Goal: Check status: Check status

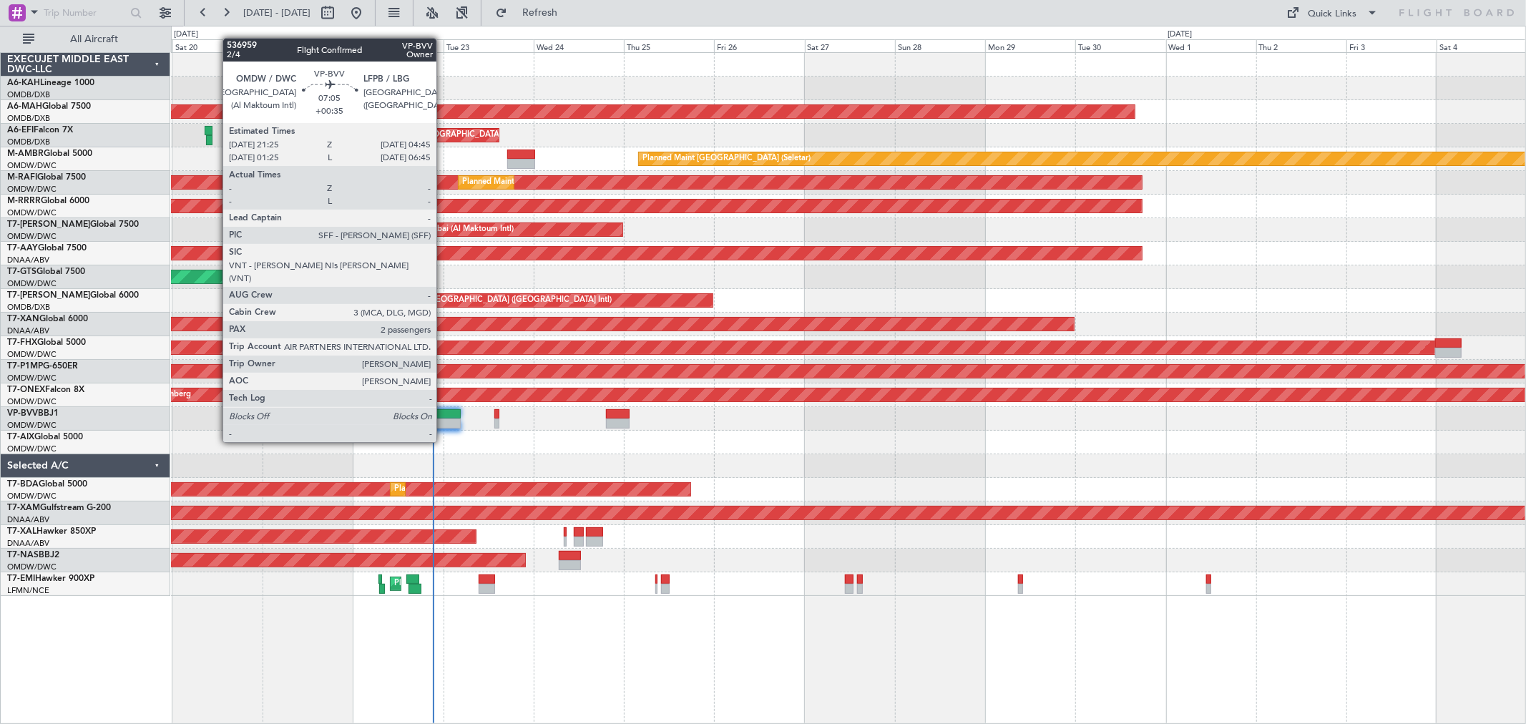
click at [444, 415] on div at bounding box center [447, 414] width 28 height 10
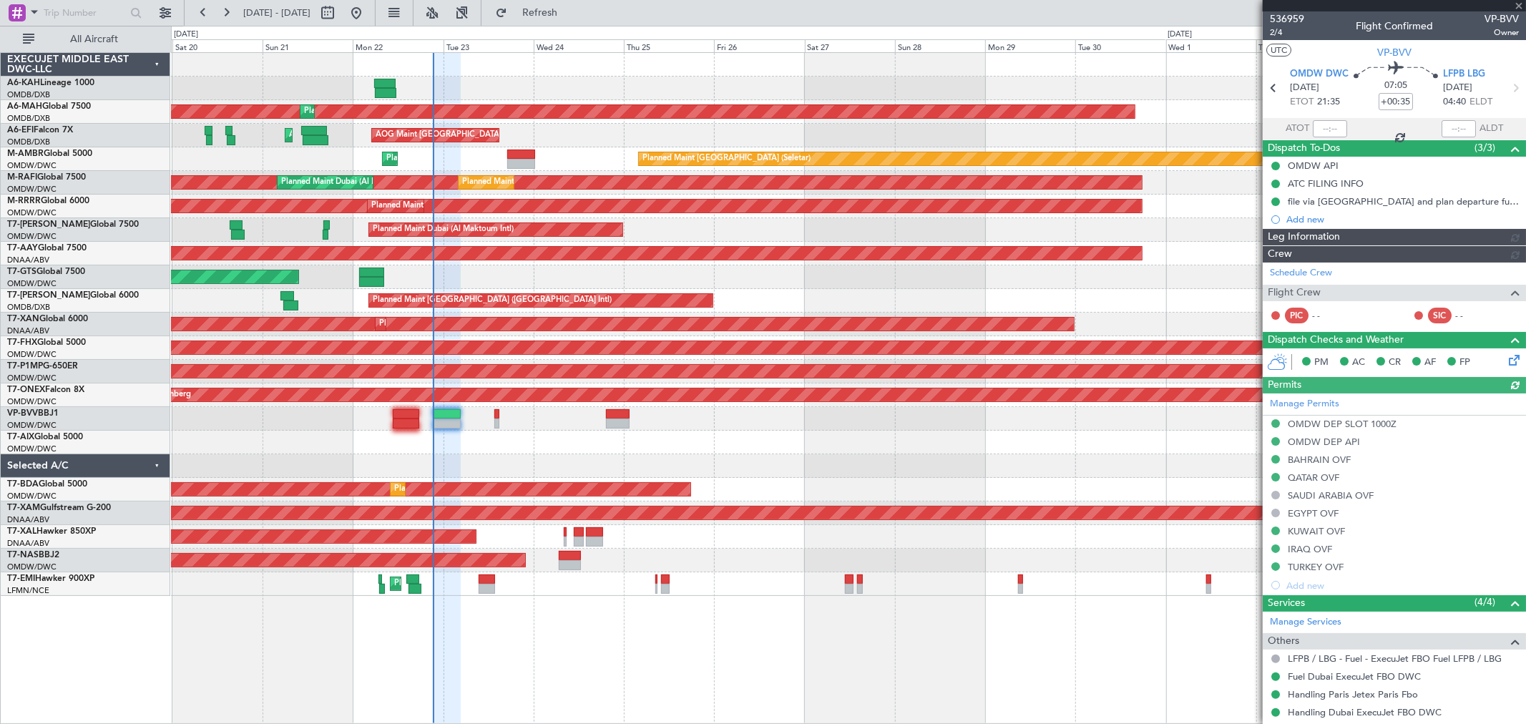
type input "[PERSON_NAME] ([PERSON_NAME])"
type input "7351"
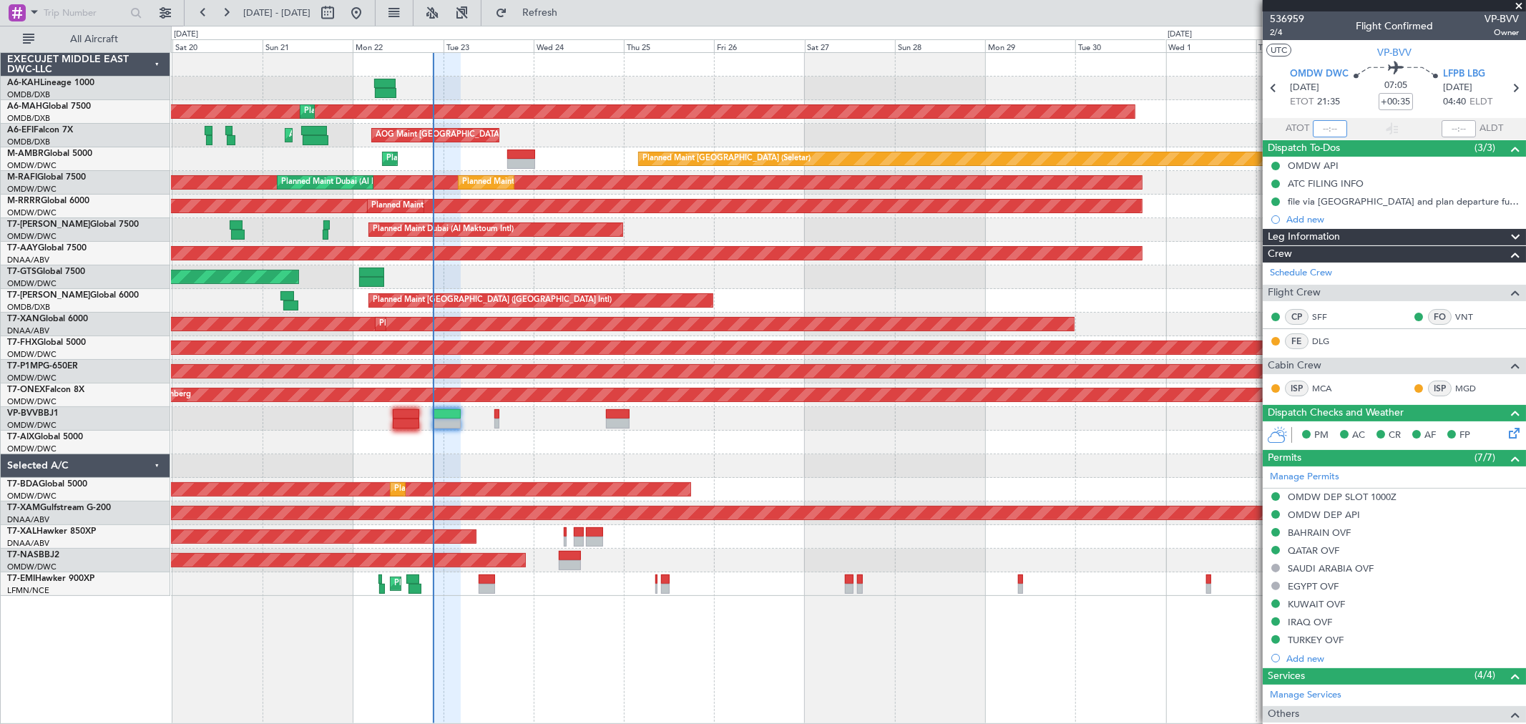
click at [1326, 123] on input "text" at bounding box center [1330, 128] width 34 height 17
type input "21:22"
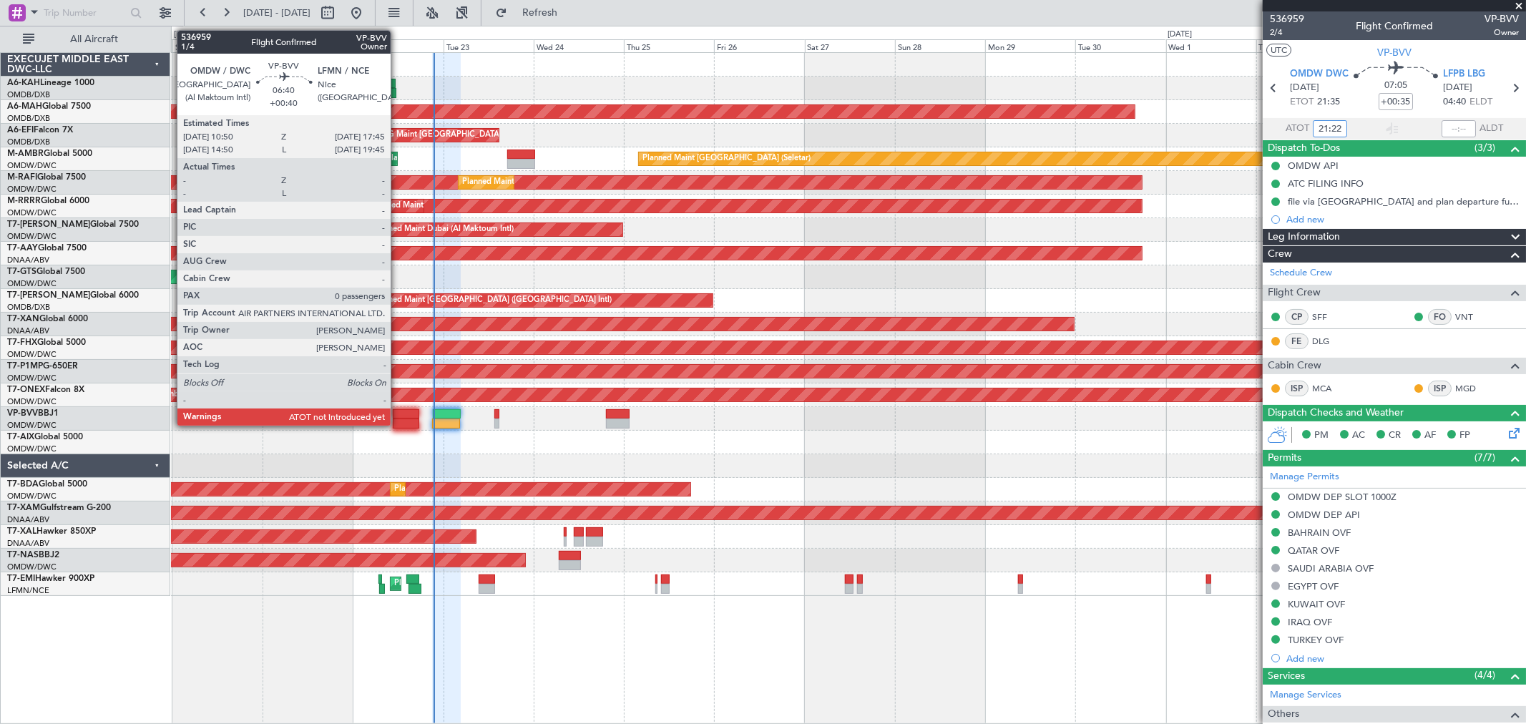
click at [398, 416] on div at bounding box center [406, 414] width 26 height 10
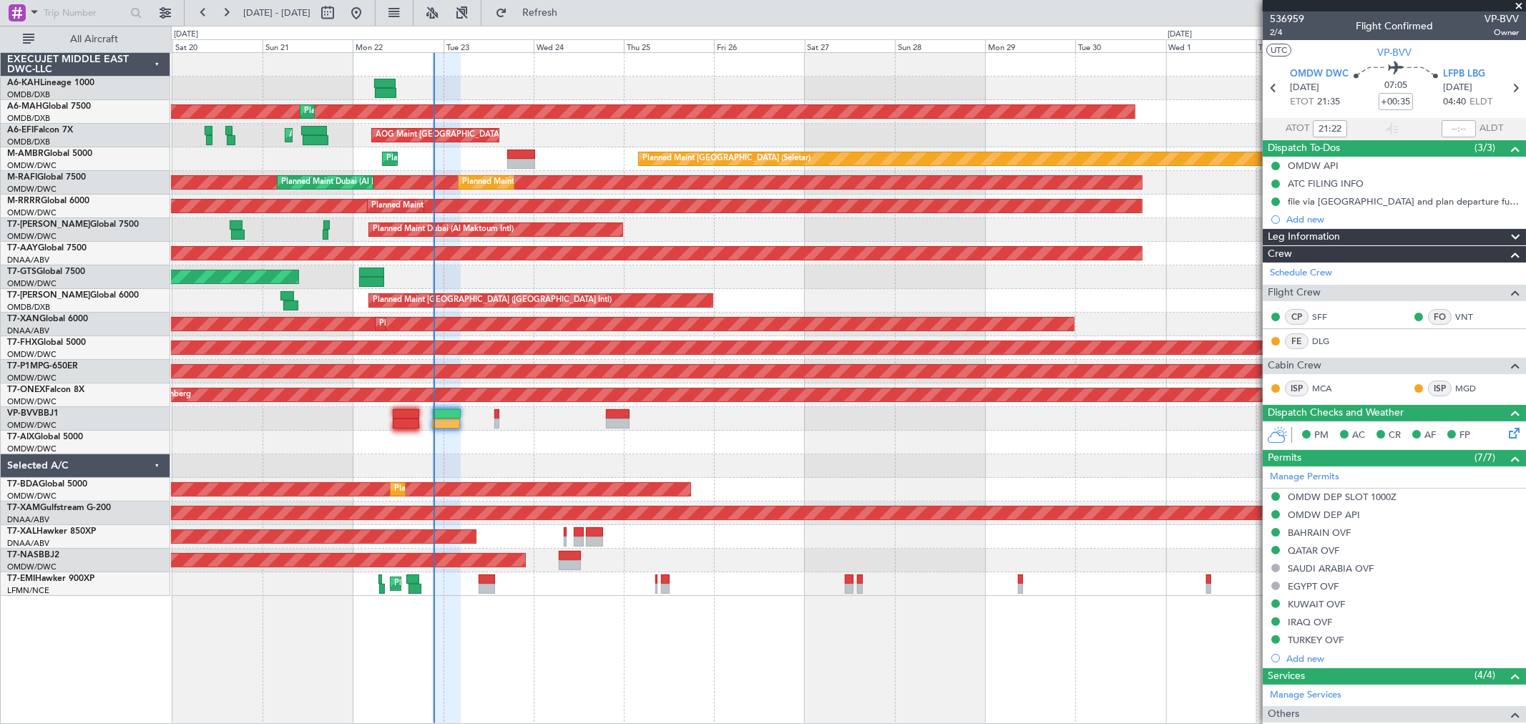
click at [1515, 5] on span at bounding box center [1519, 6] width 14 height 13
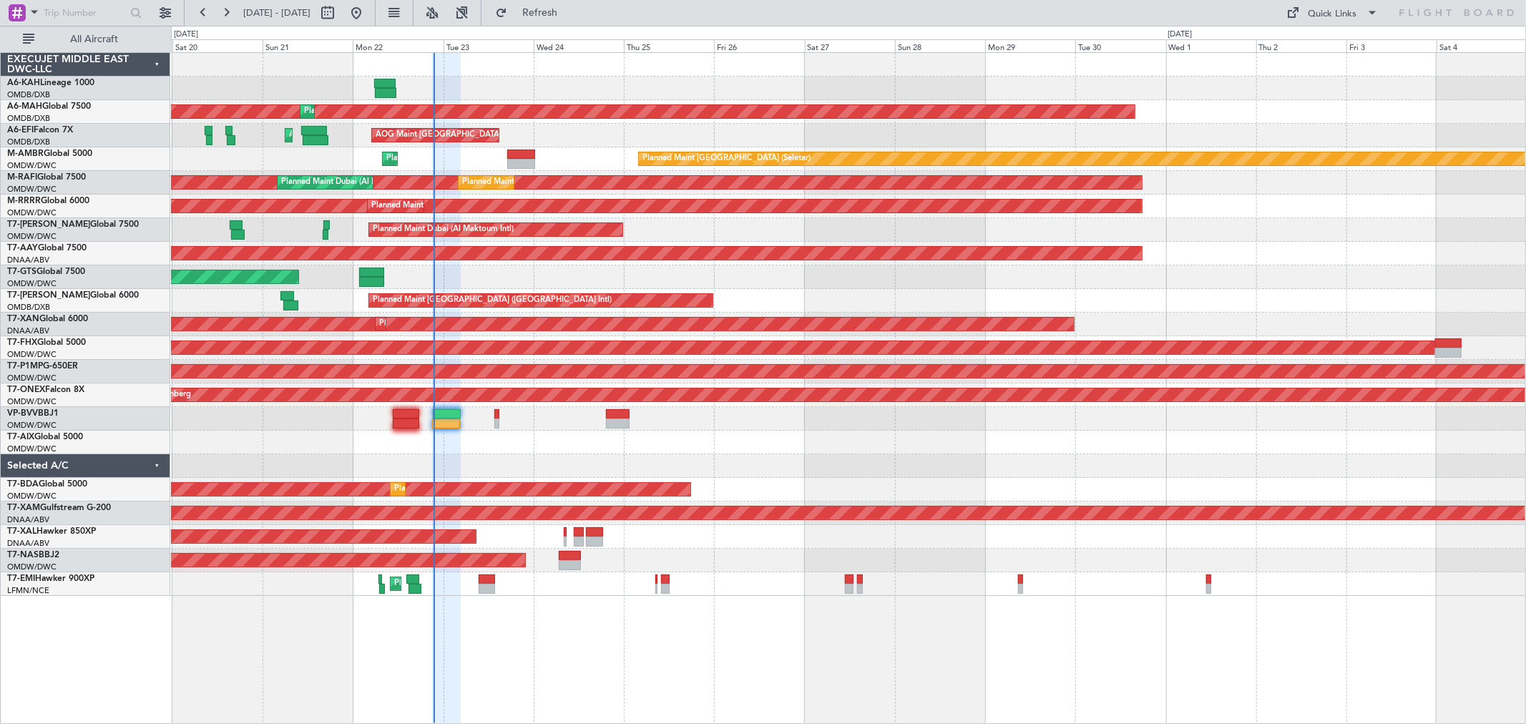
type input "0"
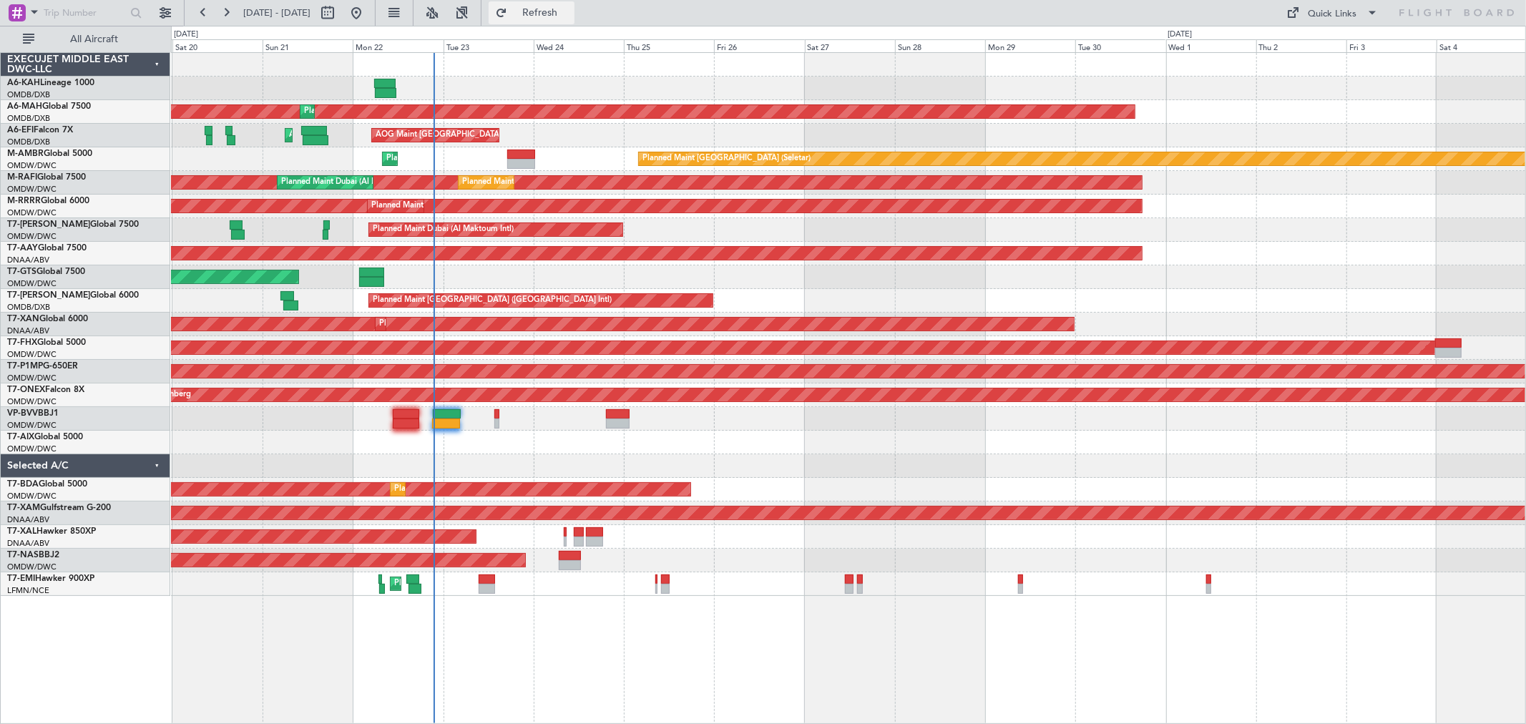
click at [570, 8] on span "Refresh" at bounding box center [540, 13] width 60 height 10
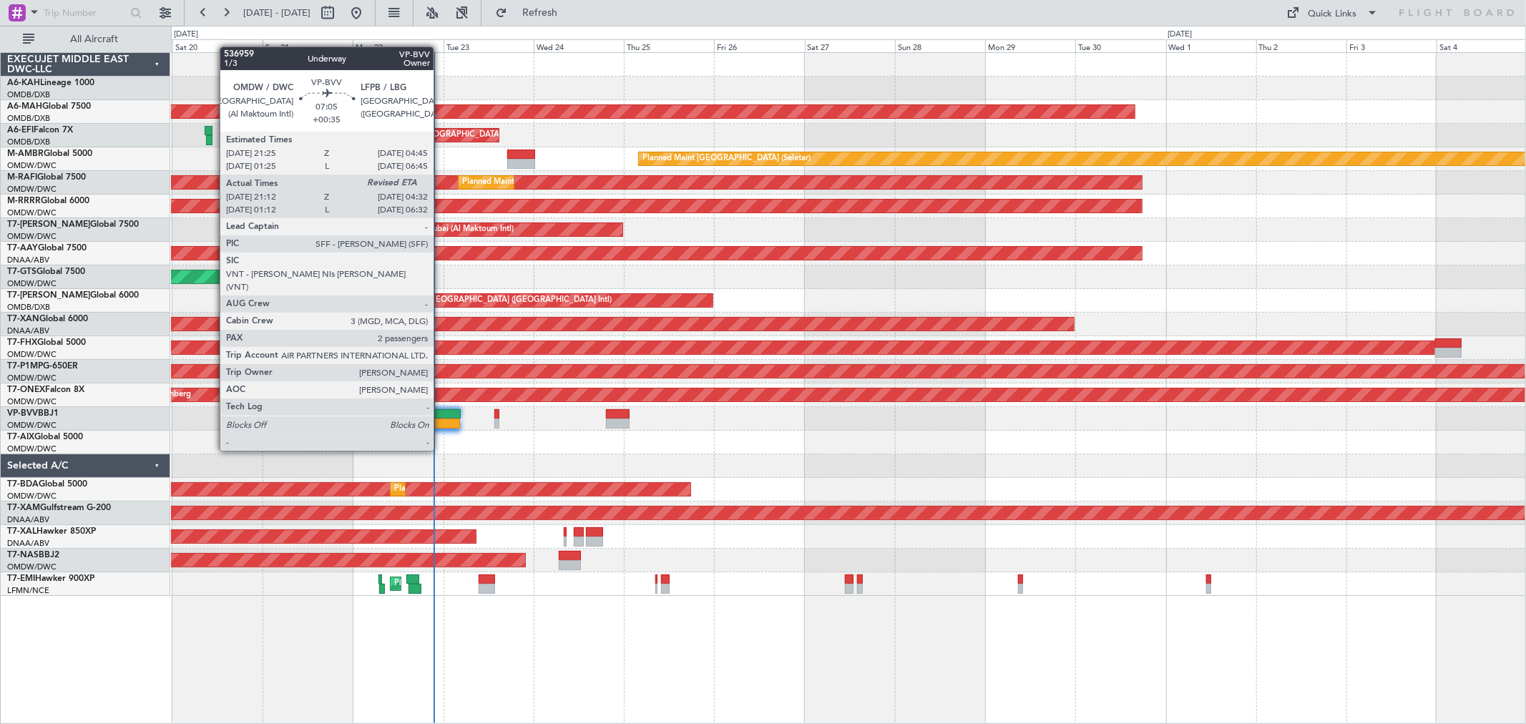
click at [441, 424] on div at bounding box center [446, 424] width 28 height 10
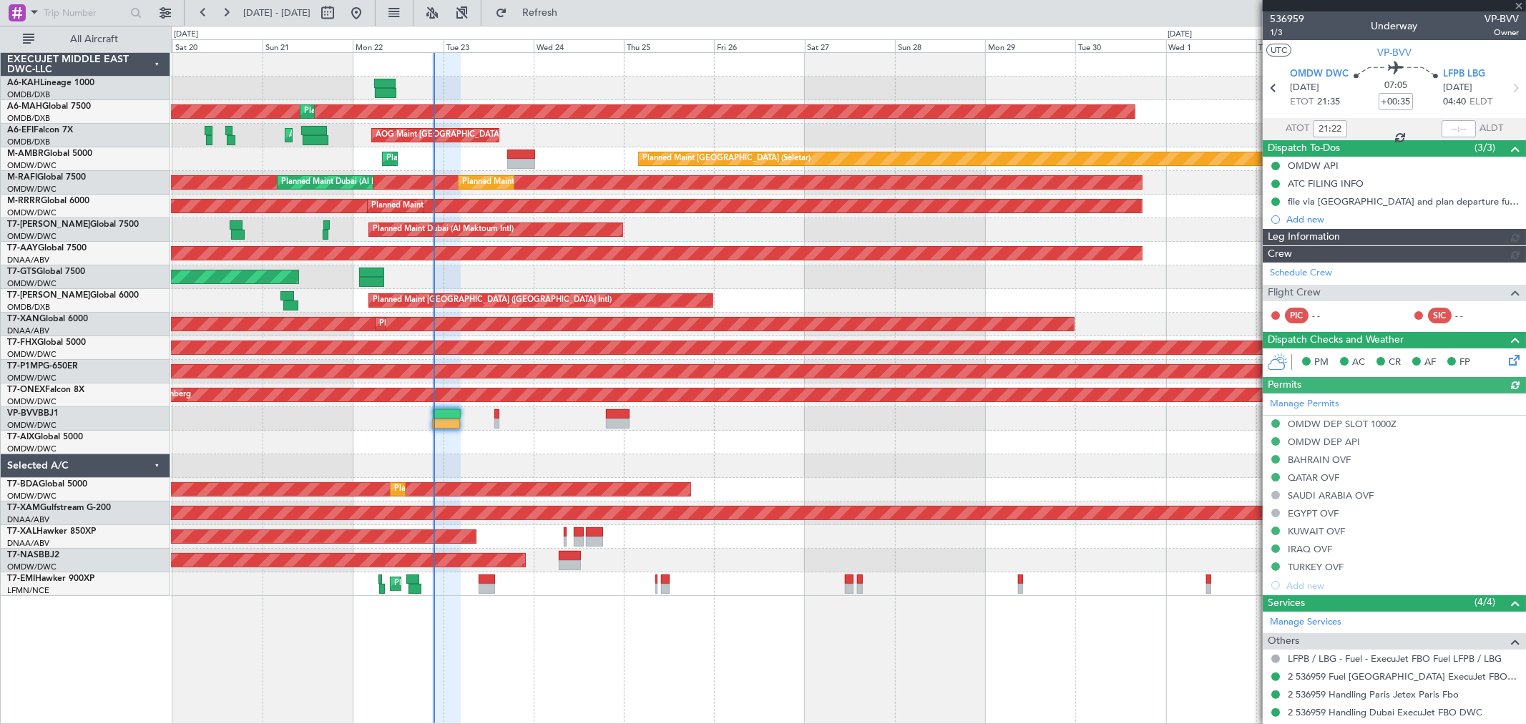
type input "[PERSON_NAME] ([PERSON_NAME])"
type input "7351"
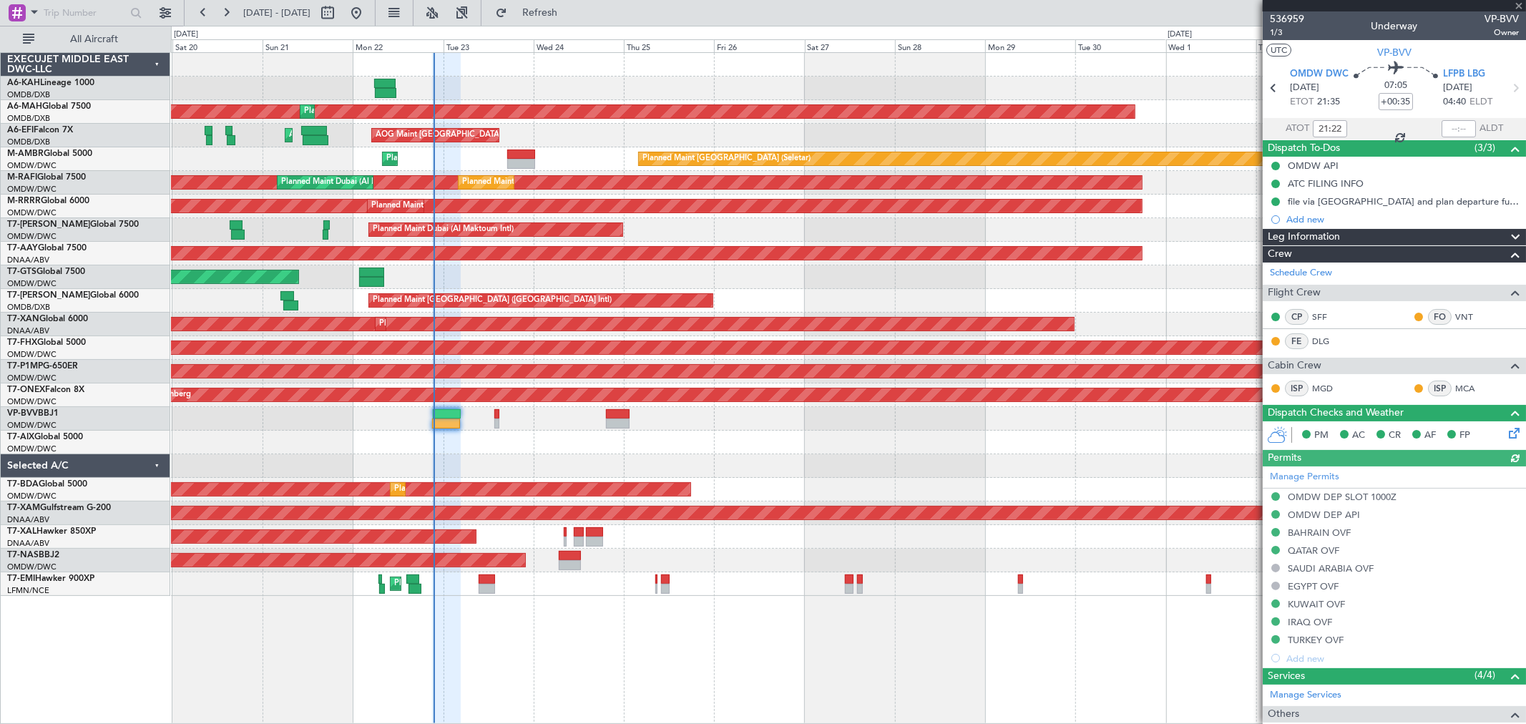
click at [1515, 4] on div at bounding box center [1394, 5] width 263 height 11
type input "[PERSON_NAME] ([PERSON_NAME])"
type input "7351"
